Goal: Task Accomplishment & Management: Use online tool/utility

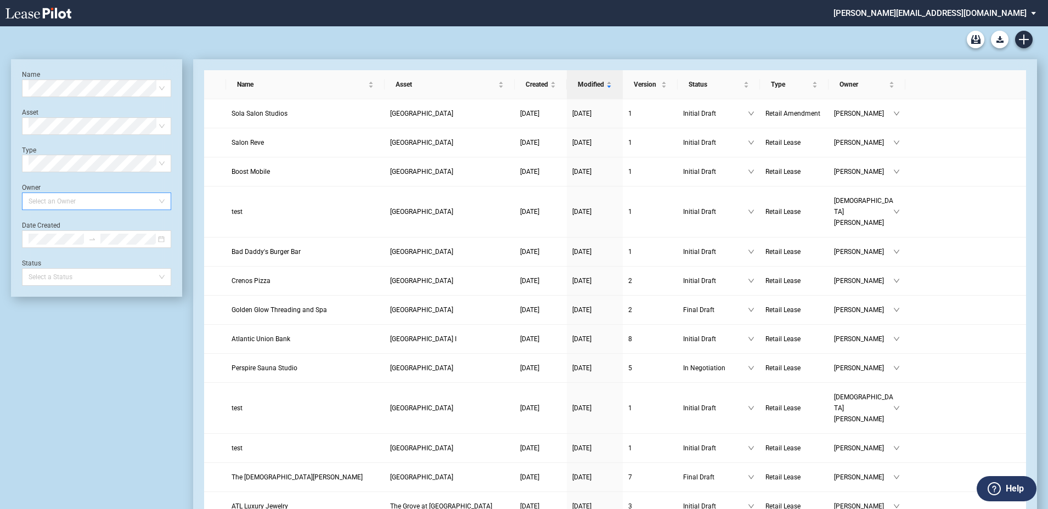
click at [44, 200] on div at bounding box center [91, 201] width 134 height 15
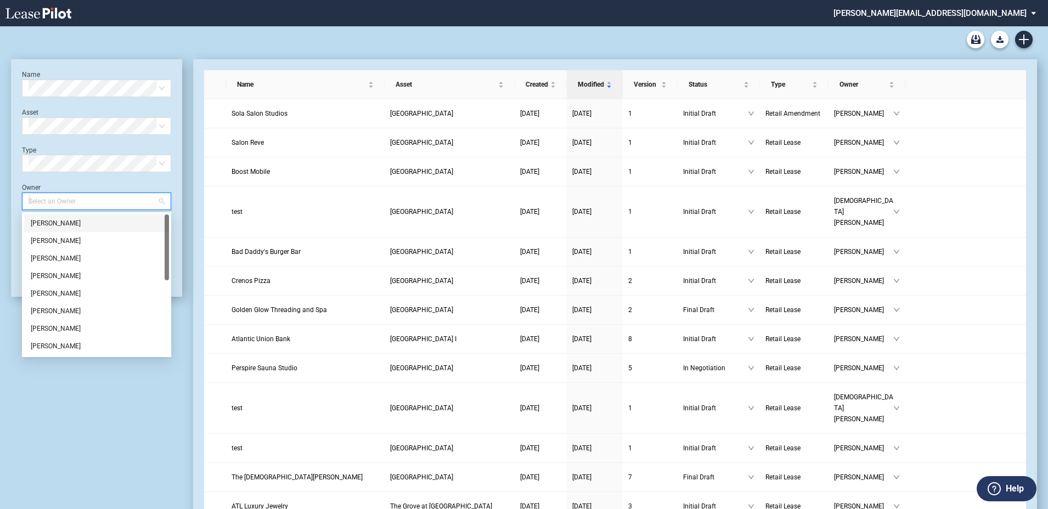
click at [53, 220] on div "[PERSON_NAME]" at bounding box center [97, 223] width 132 height 11
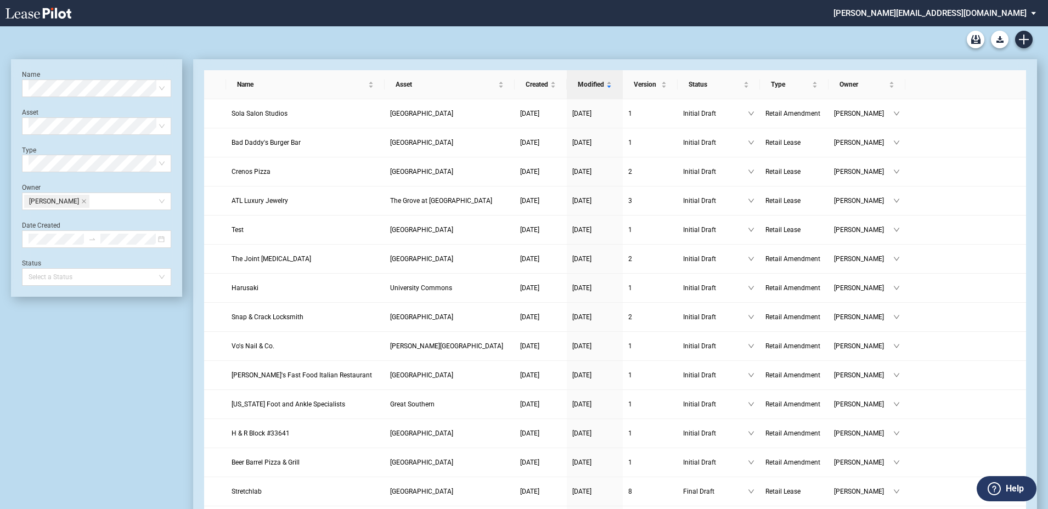
click at [132, 50] on div "Amendment Blank Form [PERSON_NAME] [US_STATE] Lease Blank [PERSON_NAME] [US_STA…" at bounding box center [524, 39] width 1026 height 26
click at [250, 142] on span "Bad Daddy's Burger Bar" at bounding box center [266, 143] width 69 height 8
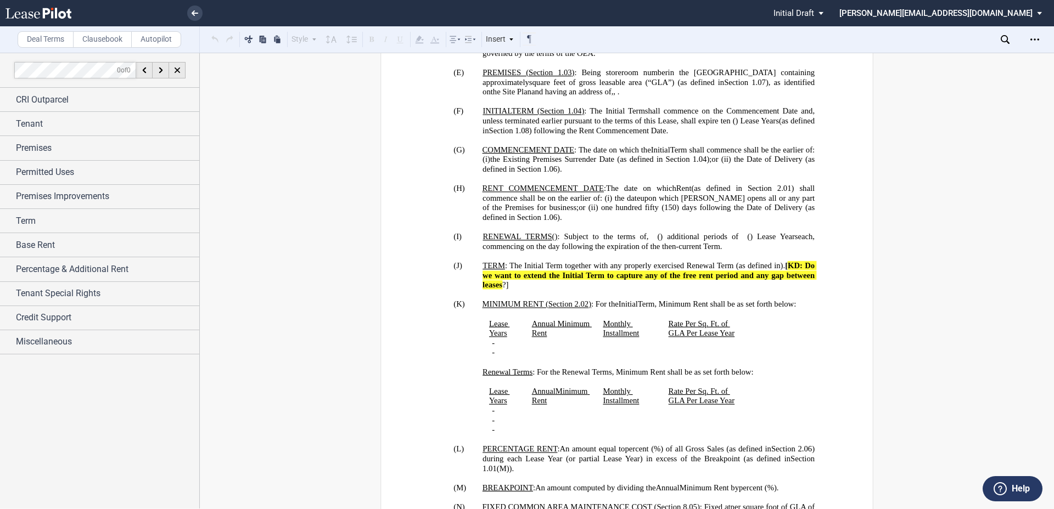
scroll to position [998, 0]
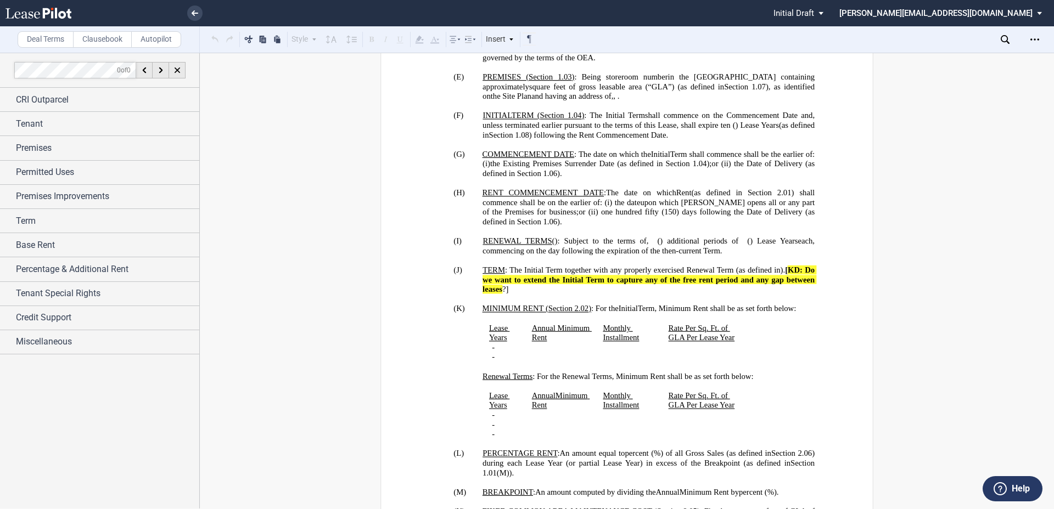
click at [569, 198] on span "RENT COMMENCEMENT DATE" at bounding box center [542, 192] width 121 height 9
click at [458, 198] on span "(H)" at bounding box center [458, 192] width 11 height 9
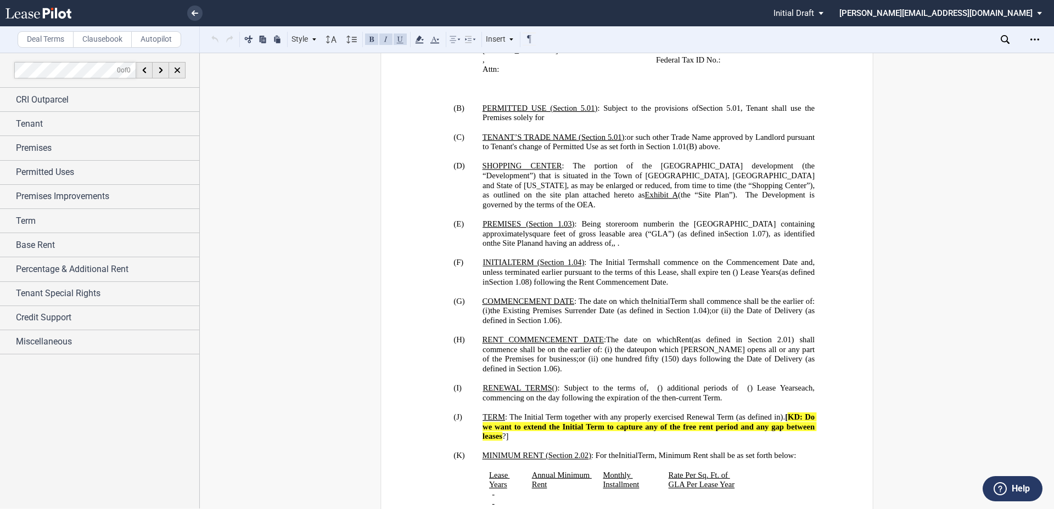
scroll to position [855, 0]
